Goal: Check status: Check status

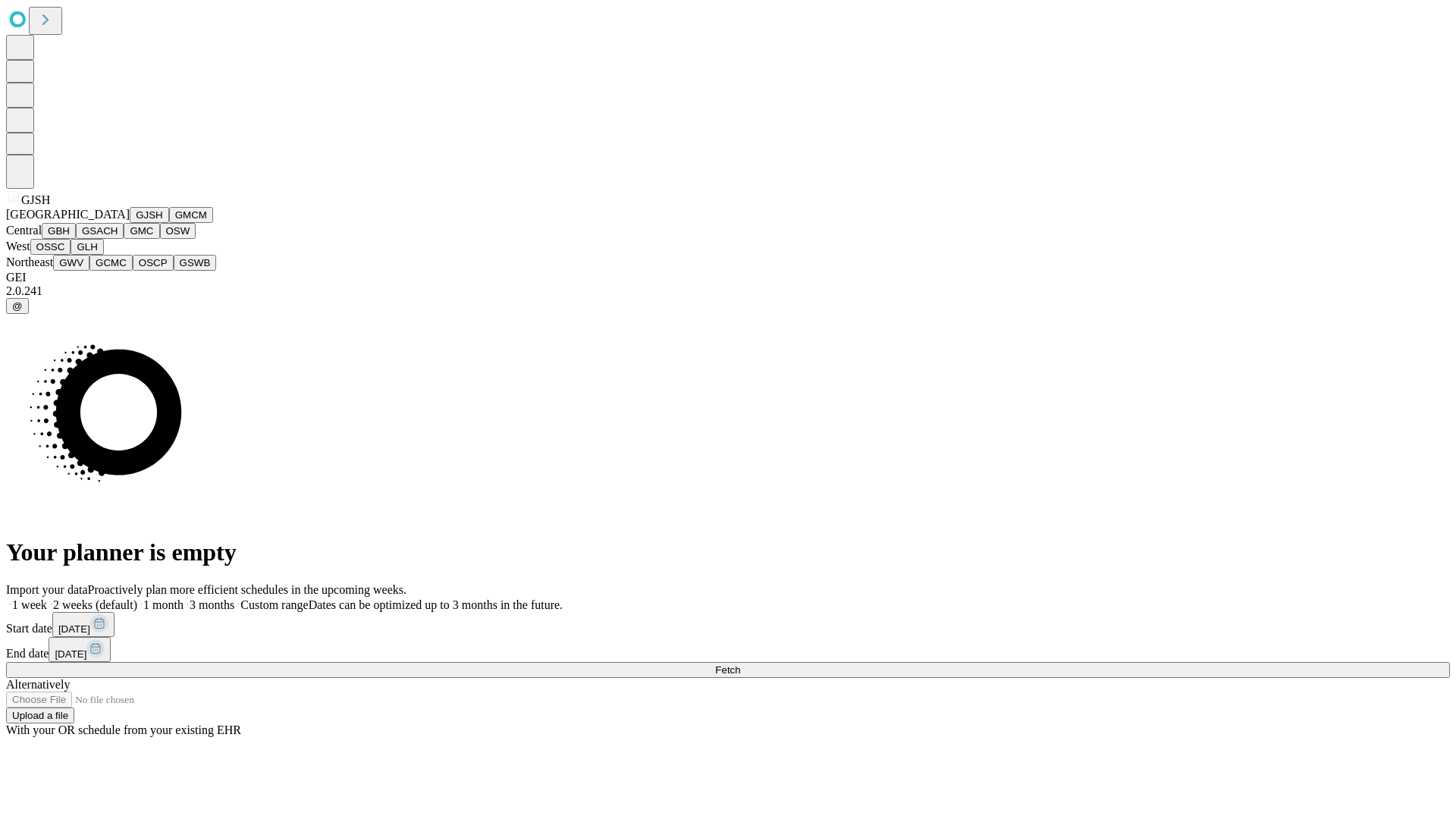
click at [130, 223] on button "GJSH" at bounding box center [149, 215] width 39 height 16
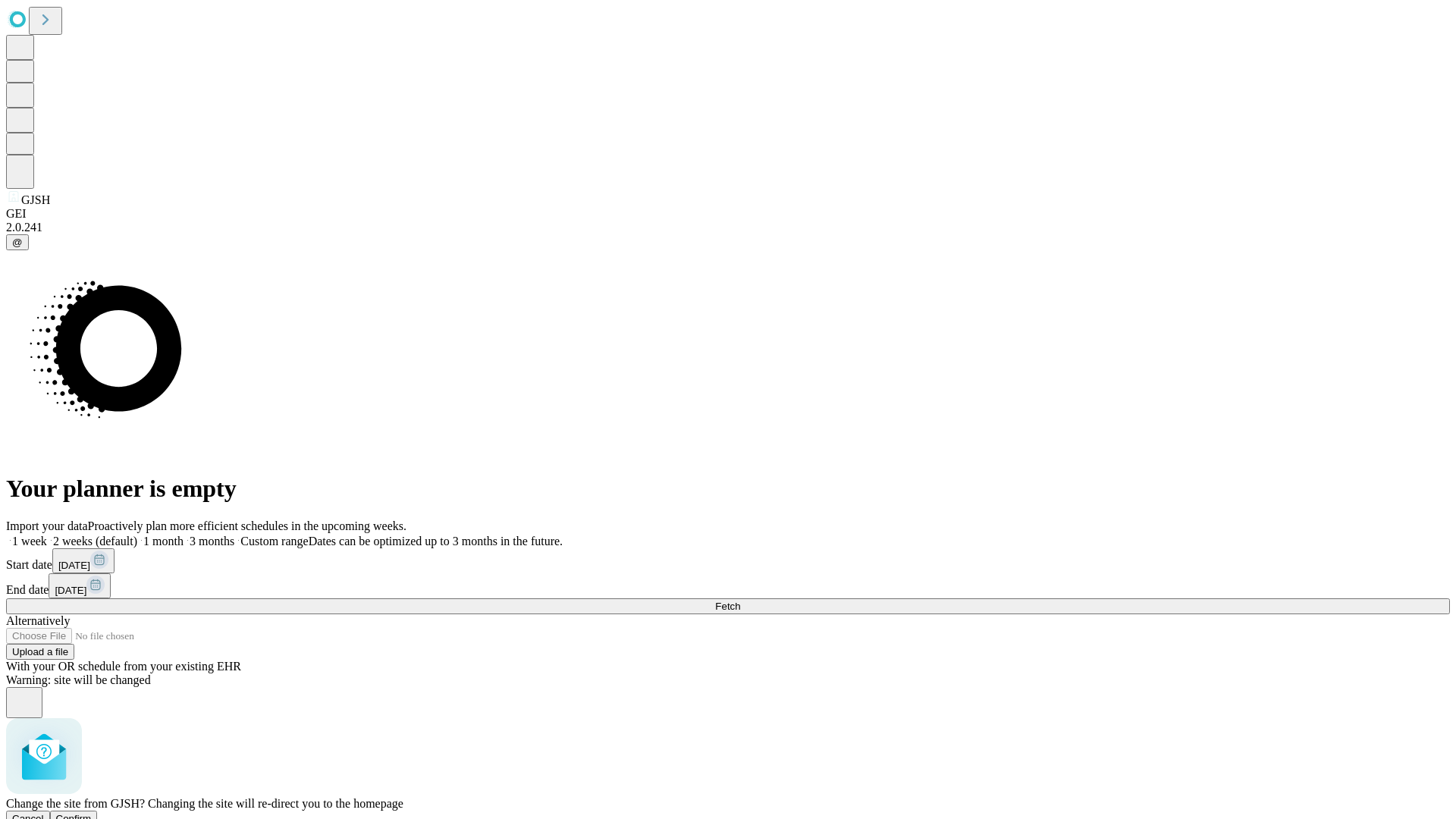
click at [92, 813] on span "Confirm" at bounding box center [74, 818] width 35 height 11
click at [47, 534] on label "1 week" at bounding box center [26, 540] width 41 height 13
click at [740, 600] on span "Fetch" at bounding box center [727, 606] width 25 height 11
